Goal: Information Seeking & Learning: Learn about a topic

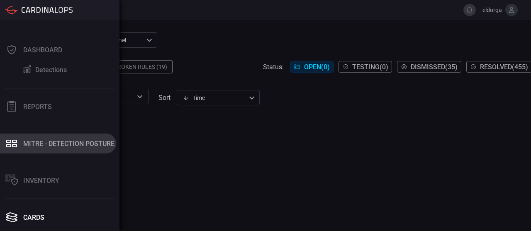
click at [67, 144] on div "MITRE - Detection Posture" at bounding box center [68, 144] width 91 height 8
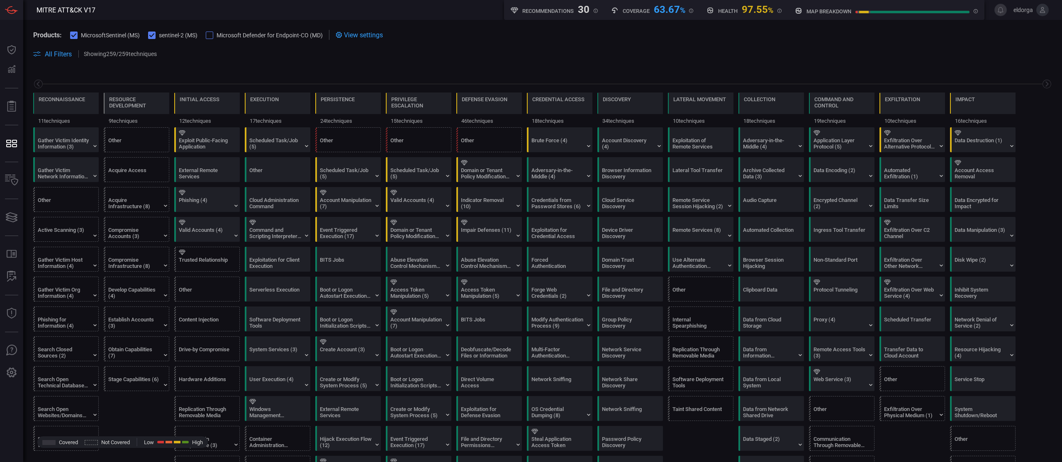
drag, startPoint x: 343, startPoint y: 0, endPoint x: 725, endPoint y: 62, distance: 387.4
click at [531, 62] on span at bounding box center [542, 64] width 1019 height 10
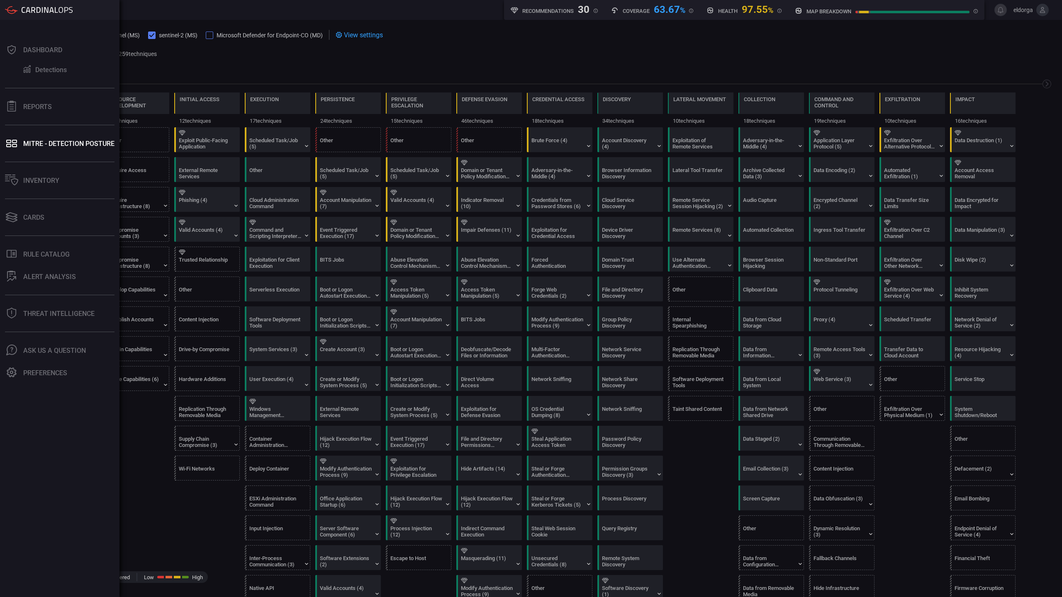
click at [1, 88] on div "Dashboard Detections Reports MITRE - Detection Posture Inventory Cards .st0_rul…" at bounding box center [59, 308] width 119 height 577
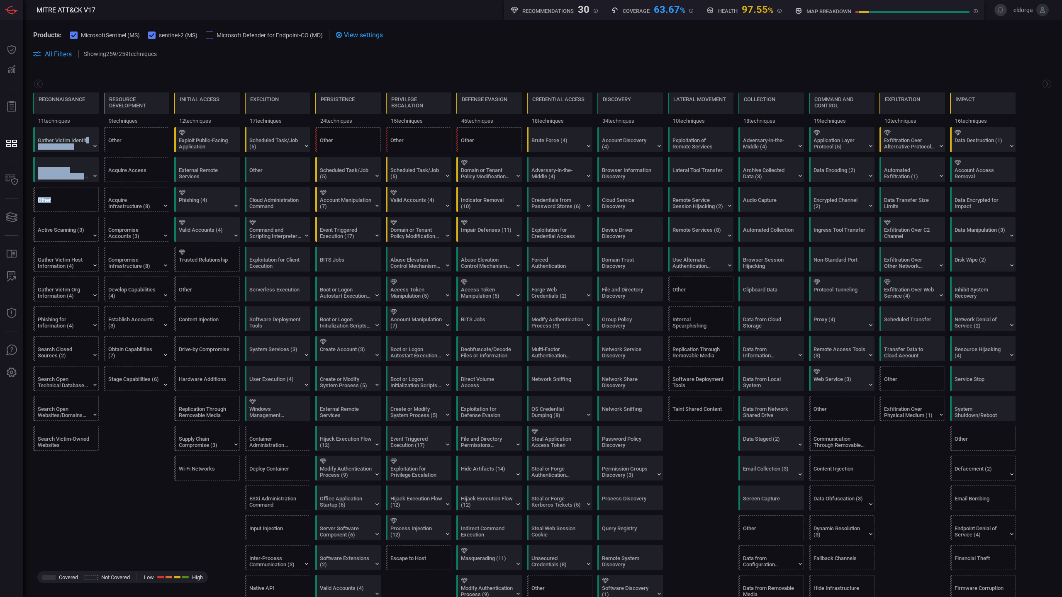
drag, startPoint x: 54, startPoint y: 148, endPoint x: 53, endPoint y: 207, distance: 58.9
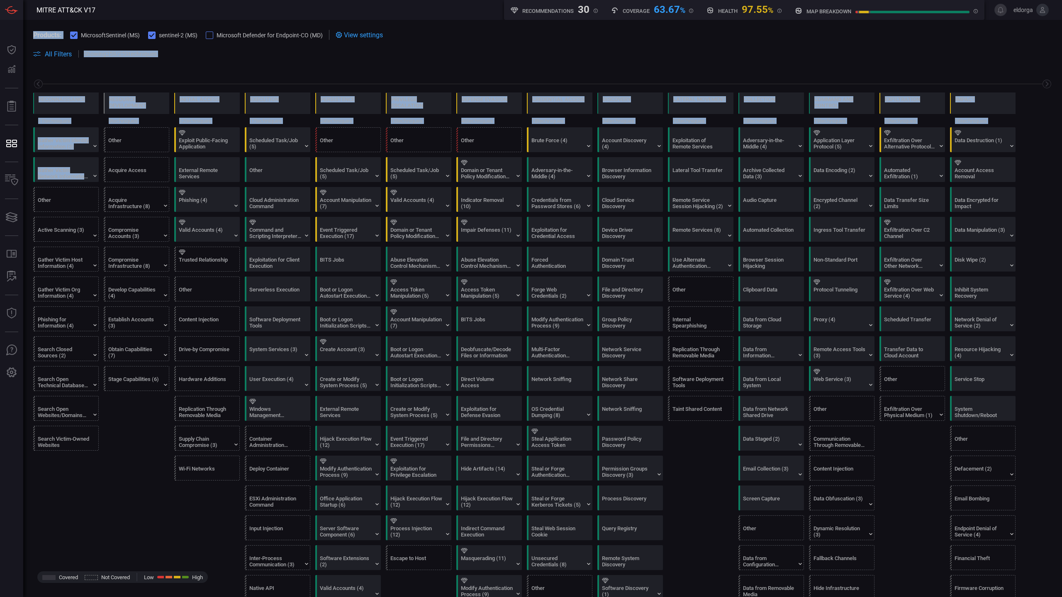
drag, startPoint x: 9, startPoint y: 126, endPoint x: -25, endPoint y: 180, distance: 63.8
click at [0, 180] on html "MITRE ATT&CK V17 Recommendations 30 Coverage 63.67 % Health 97.55 % map breakdo…" at bounding box center [531, 298] width 1062 height 597
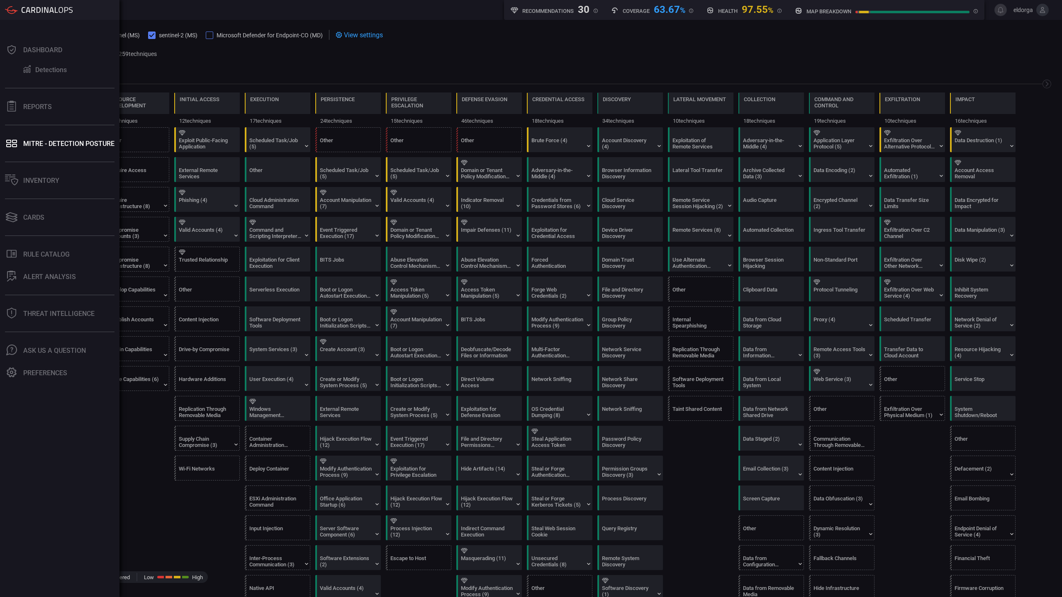
click at [2, 125] on div "Dashboard Detections Reports MITRE - Detection Posture Inventory Cards .st0_rul…" at bounding box center [59, 308] width 119 height 577
drag, startPoint x: 15, startPoint y: 136, endPoint x: 12, endPoint y: 149, distance: 13.2
click at [14, 149] on button "MITRE - Detection Posture" at bounding box center [58, 144] width 116 height 20
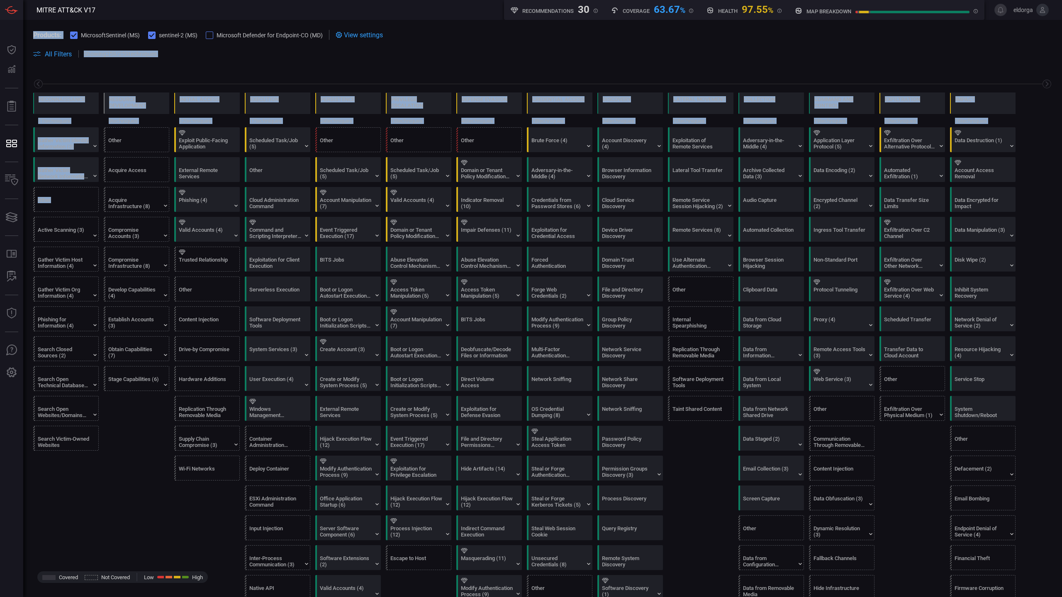
drag, startPoint x: 7, startPoint y: 206, endPoint x: -2, endPoint y: 231, distance: 26.6
click at [0, 231] on html "MITRE ATT&CK V17 Recommendations 30 Coverage 63.67 % Health 97.55 % map breakdo…" at bounding box center [531, 298] width 1062 height 597
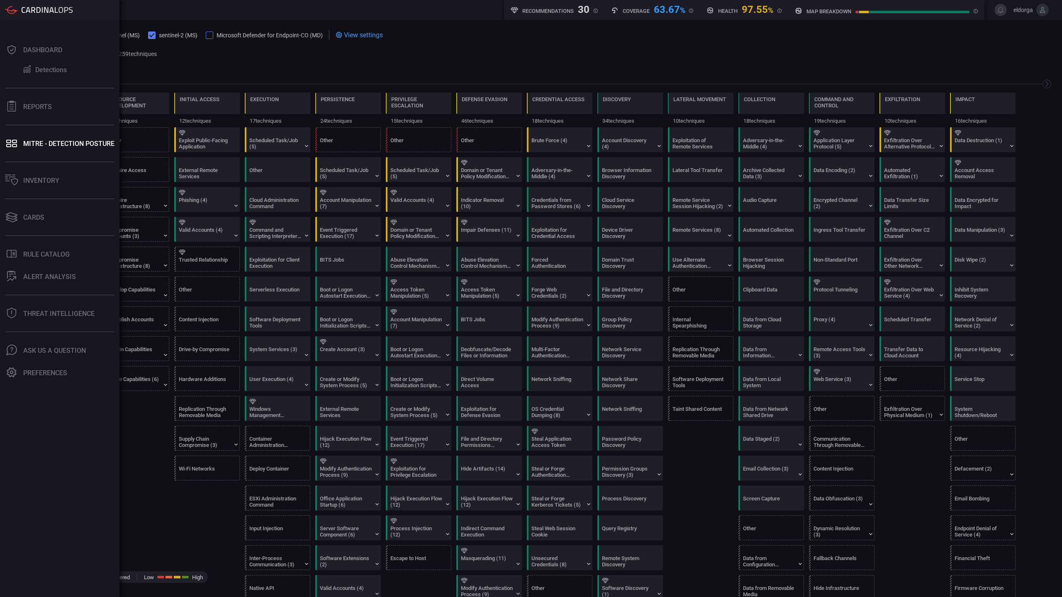
click at [4, 165] on div "Dashboard Detections Reports MITRE - Detection Posture Inventory Cards .st0_rul…" at bounding box center [59, 308] width 119 height 577
drag, startPoint x: 9, startPoint y: 148, endPoint x: 46, endPoint y: 250, distance: 108.7
click at [46, 231] on div "Dashboard Detections Reports MITRE - Detection Posture Inventory Cards .st0_rul…" at bounding box center [59, 308] width 119 height 577
click at [23, 139] on button "MITRE - Detection Posture" at bounding box center [58, 144] width 116 height 20
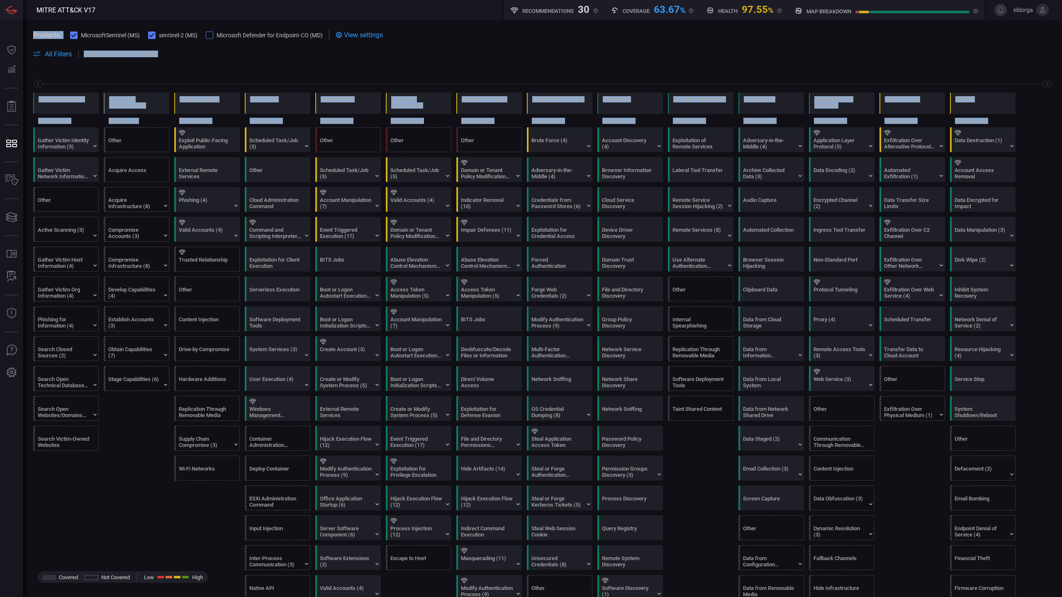
drag, startPoint x: 1, startPoint y: 158, endPoint x: -1, endPoint y: 137, distance: 21.6
click at [0, 137] on html "MITRE ATT&CK V17 Recommendations 30 Coverage 63.67 % Health 97.55 % map breakdo…" at bounding box center [531, 298] width 1062 height 597
